Goal: Transaction & Acquisition: Purchase product/service

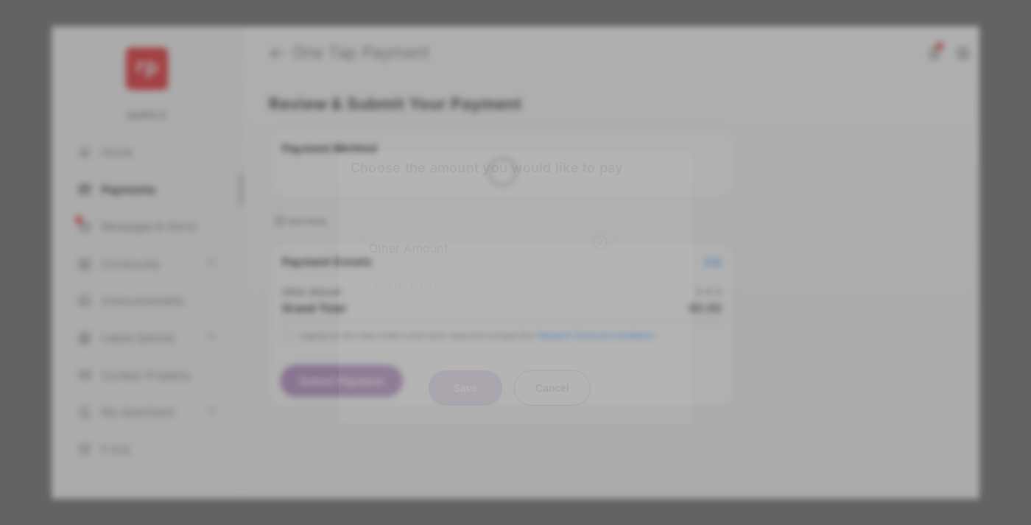
click at [488, 239] on div "Other Amount" at bounding box center [488, 247] width 239 height 25
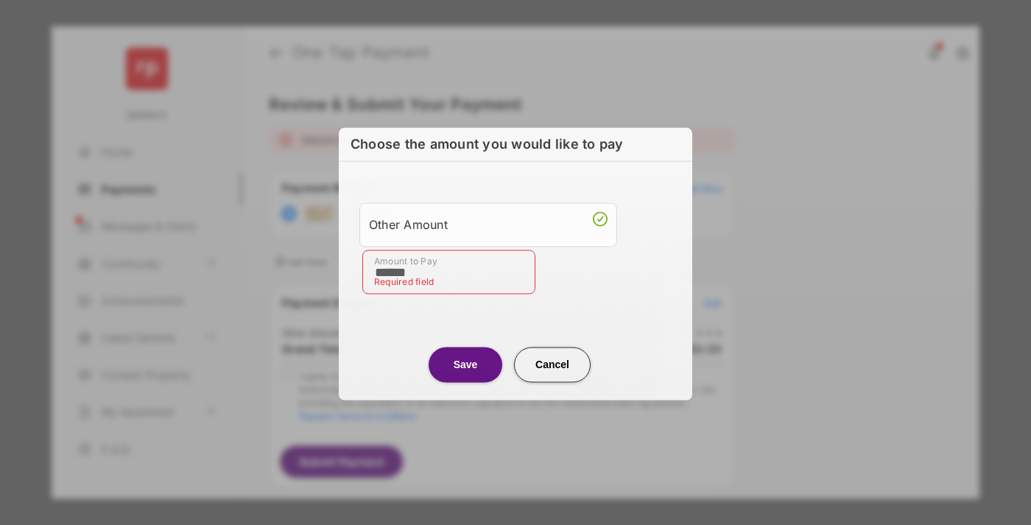
type input "******"
click at [465, 363] on button "Save" at bounding box center [466, 364] width 74 height 35
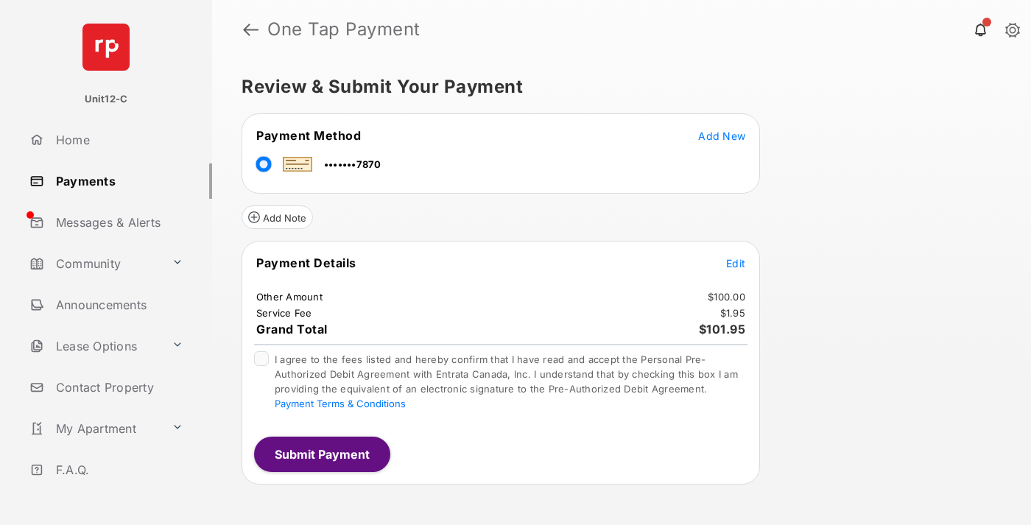
click at [736, 263] on span "Edit" at bounding box center [735, 263] width 19 height 13
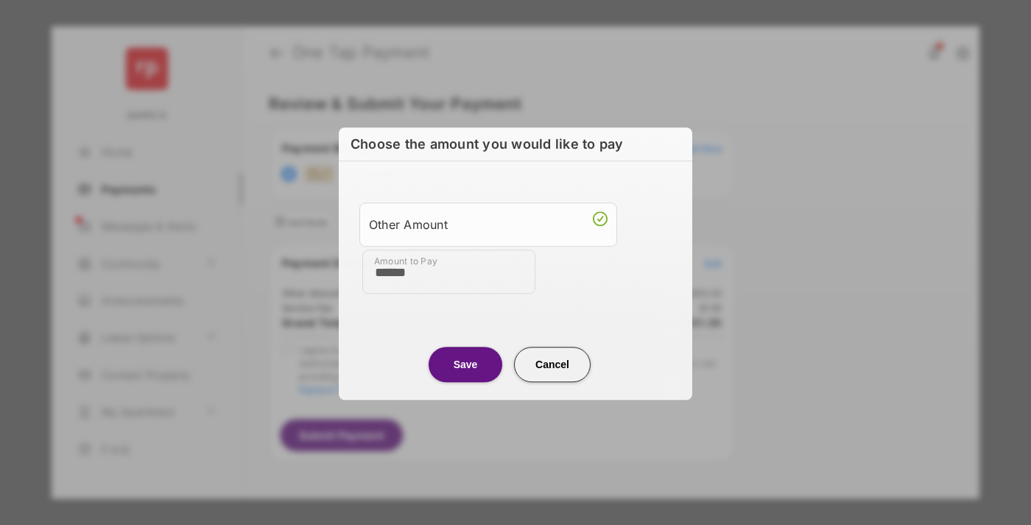
click at [465, 363] on button "Save" at bounding box center [466, 364] width 74 height 35
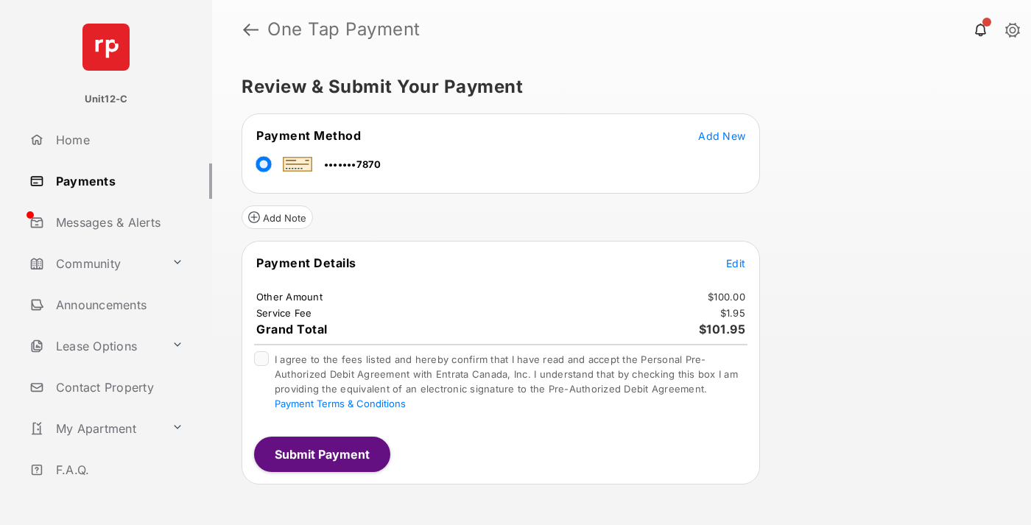
click at [321, 454] on button "Submit Payment" at bounding box center [322, 454] width 136 height 35
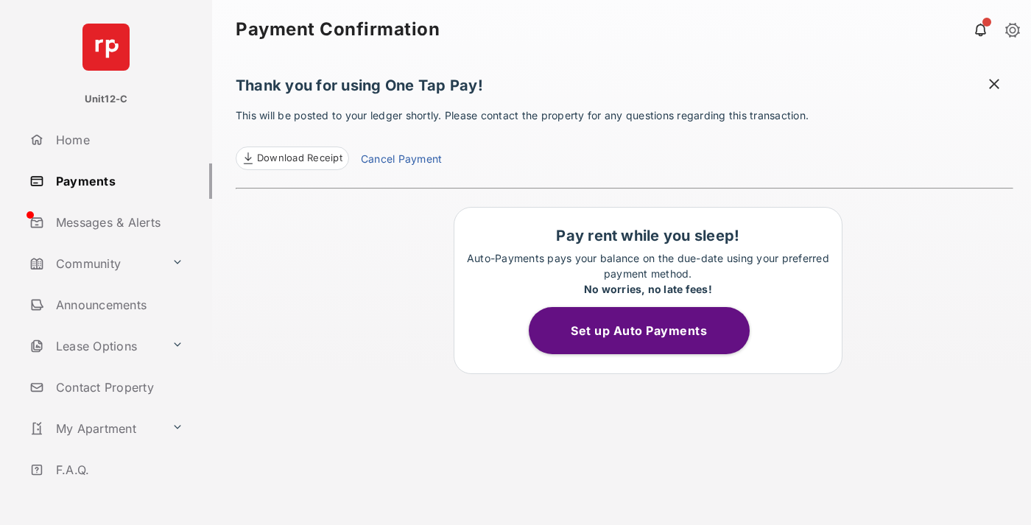
click at [994, 85] on span at bounding box center [994, 86] width 15 height 18
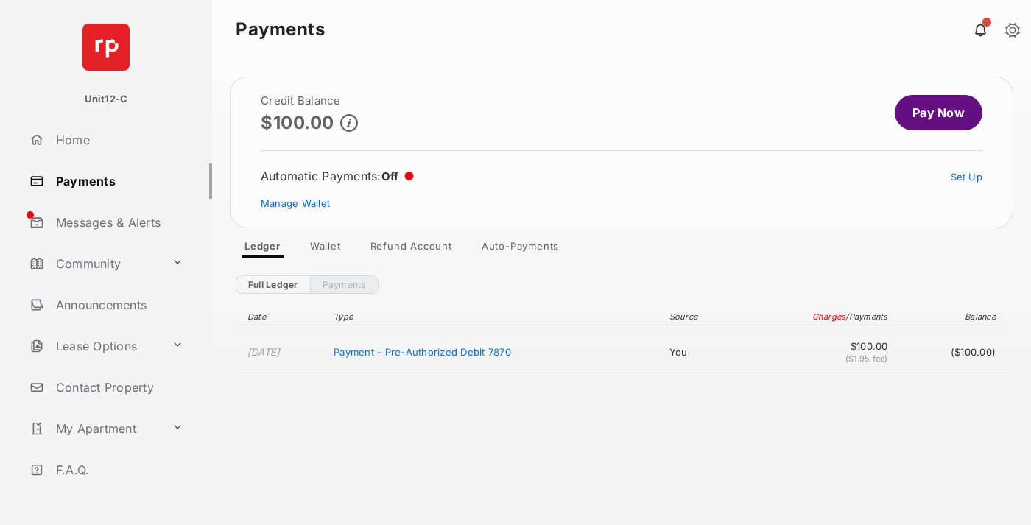
click at [295, 203] on link "Manage Wallet" at bounding box center [295, 203] width 69 height 12
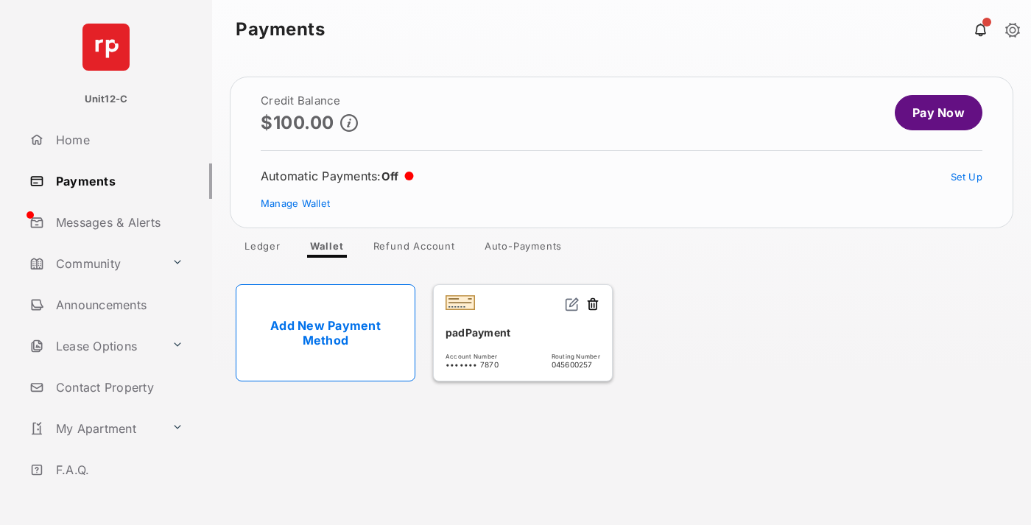
click at [593, 305] on button at bounding box center [592, 305] width 15 height 17
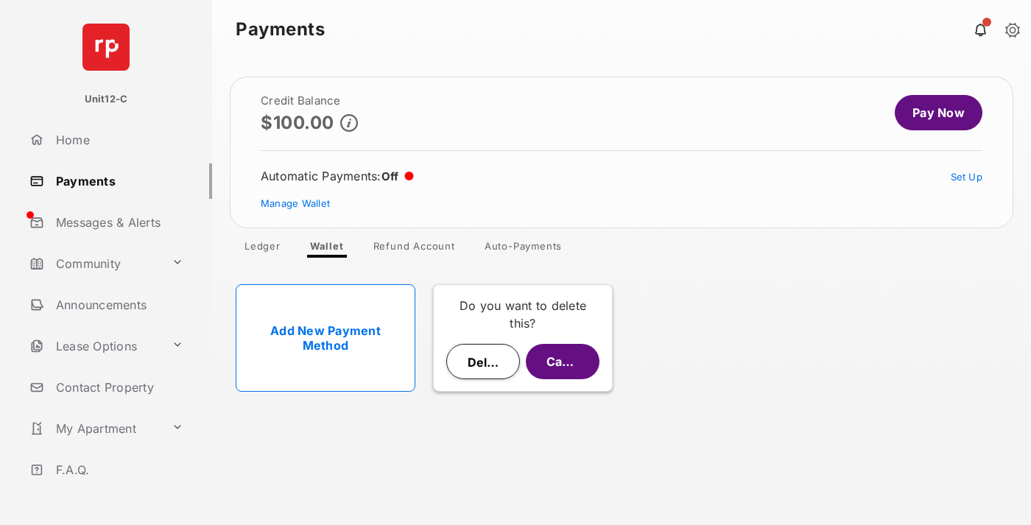
click at [483, 362] on button "Delete" at bounding box center [483, 361] width 74 height 35
